Goal: Communication & Community: Answer question/provide support

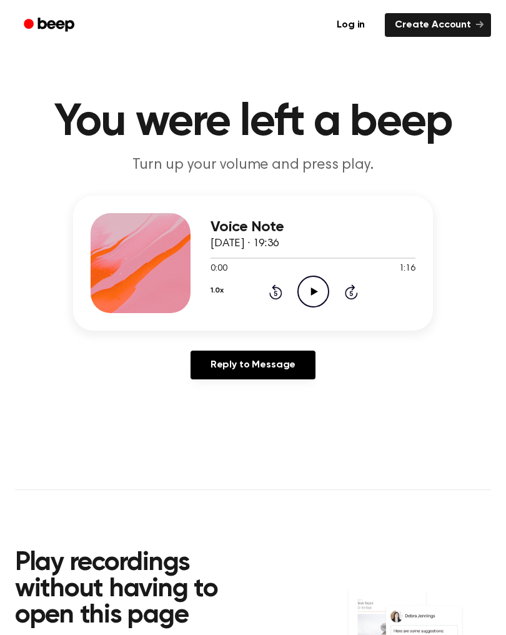
click at [318, 290] on icon "Play Audio" at bounding box center [314, 292] width 32 height 32
click at [273, 355] on link "Reply to Message" at bounding box center [253, 365] width 125 height 29
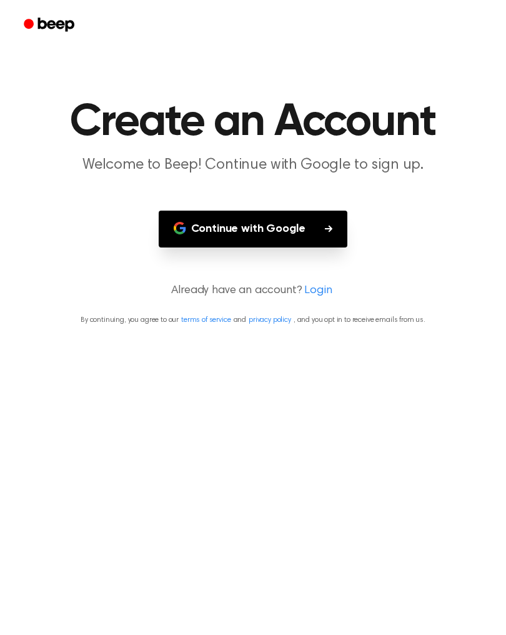
click at [308, 214] on button "Continue with Google" at bounding box center [253, 229] width 189 height 37
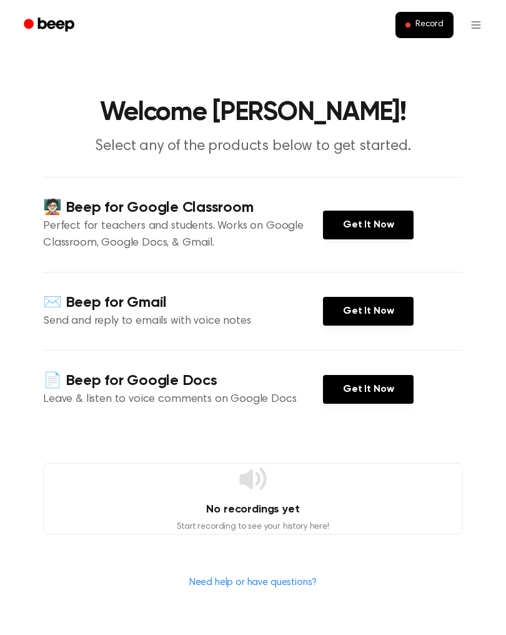
click at [358, 231] on link "Get It Now" at bounding box center [368, 225] width 91 height 29
click at [419, 24] on span "Record" at bounding box center [430, 24] width 28 height 11
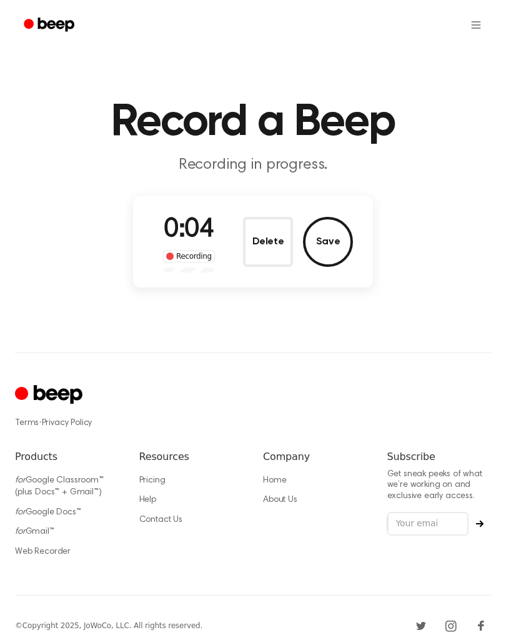
click at [331, 243] on button "Save" at bounding box center [328, 242] width 50 height 50
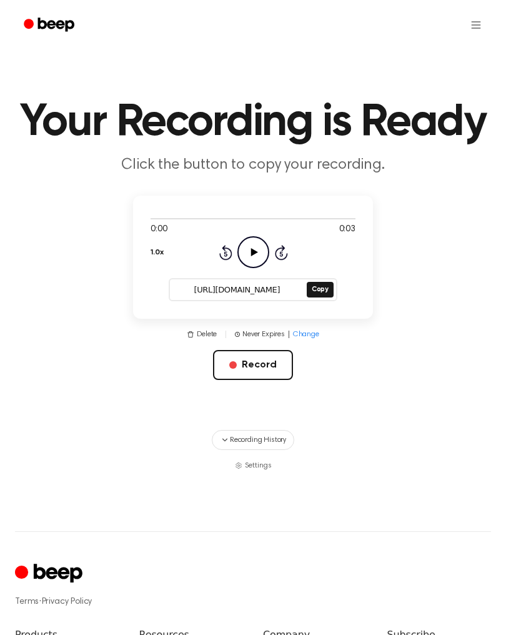
click at [248, 253] on icon "Play Audio" at bounding box center [254, 252] width 32 height 32
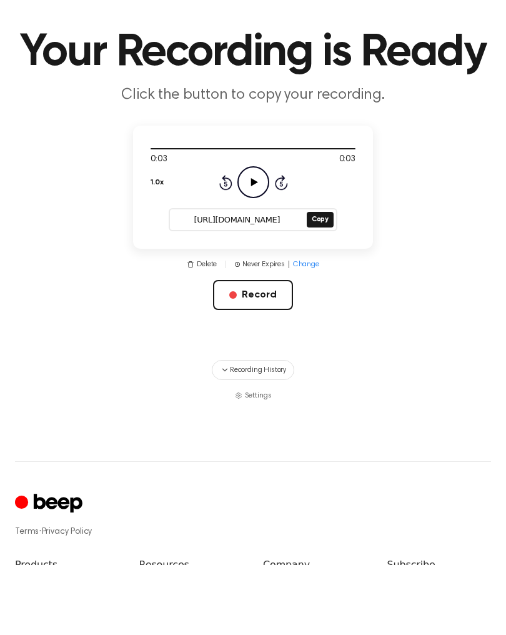
click at [246, 329] on div "Delete | Never Expires | Change Record" at bounding box center [253, 374] width 240 height 91
click at [200, 329] on button "Delete" at bounding box center [202, 334] width 30 height 11
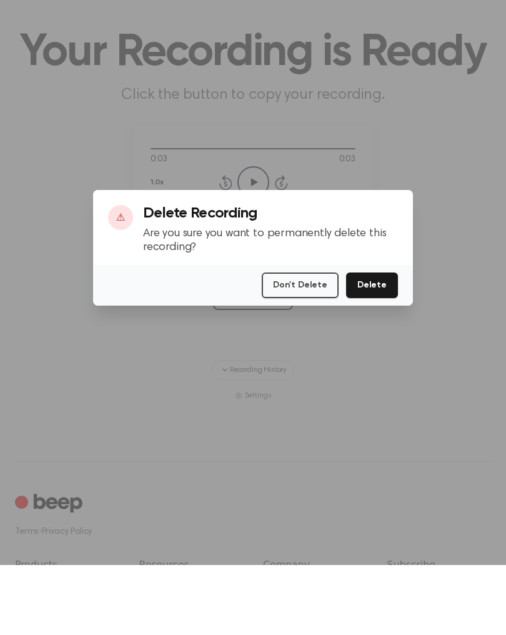
click at [369, 343] on button "Delete" at bounding box center [372, 356] width 52 height 26
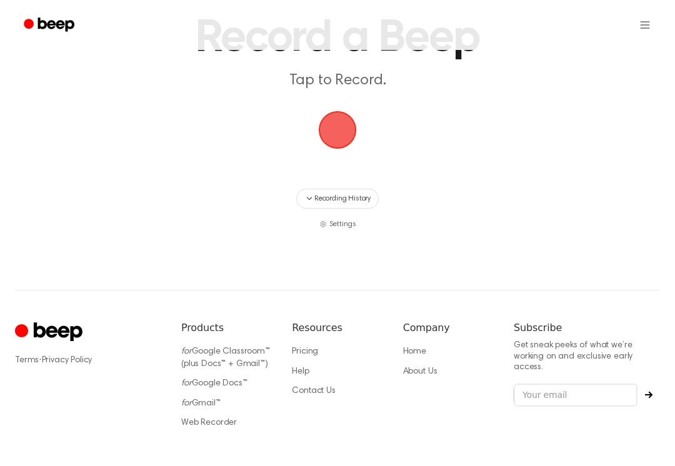
scroll to position [86, 0]
